Goal: Task Accomplishment & Management: Manage account settings

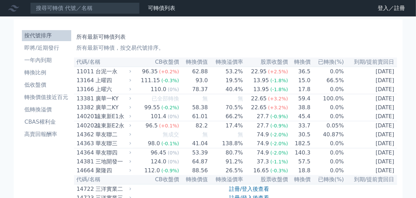
click at [0, 0] on link "登入／註冊" at bounding box center [0, 0] width 0 height 0
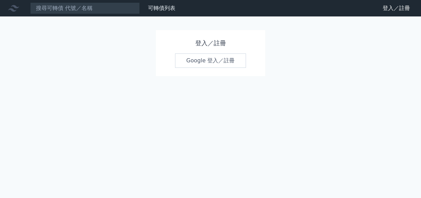
click at [216, 68] on link "Google 登入／註冊" at bounding box center [210, 60] width 71 height 14
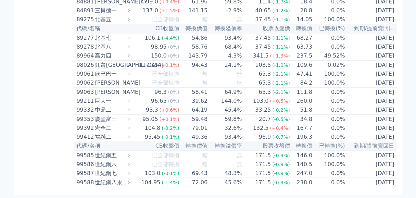
scroll to position [4441, 0]
